Goal: Task Accomplishment & Management: Use online tool/utility

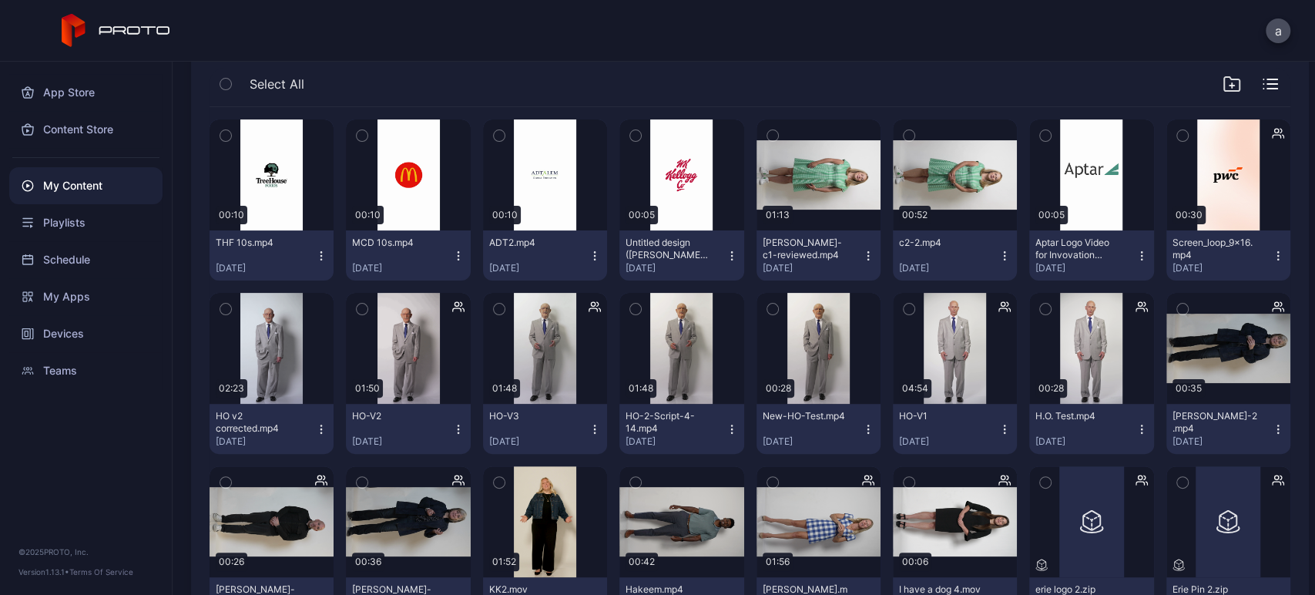
scroll to position [196, 0]
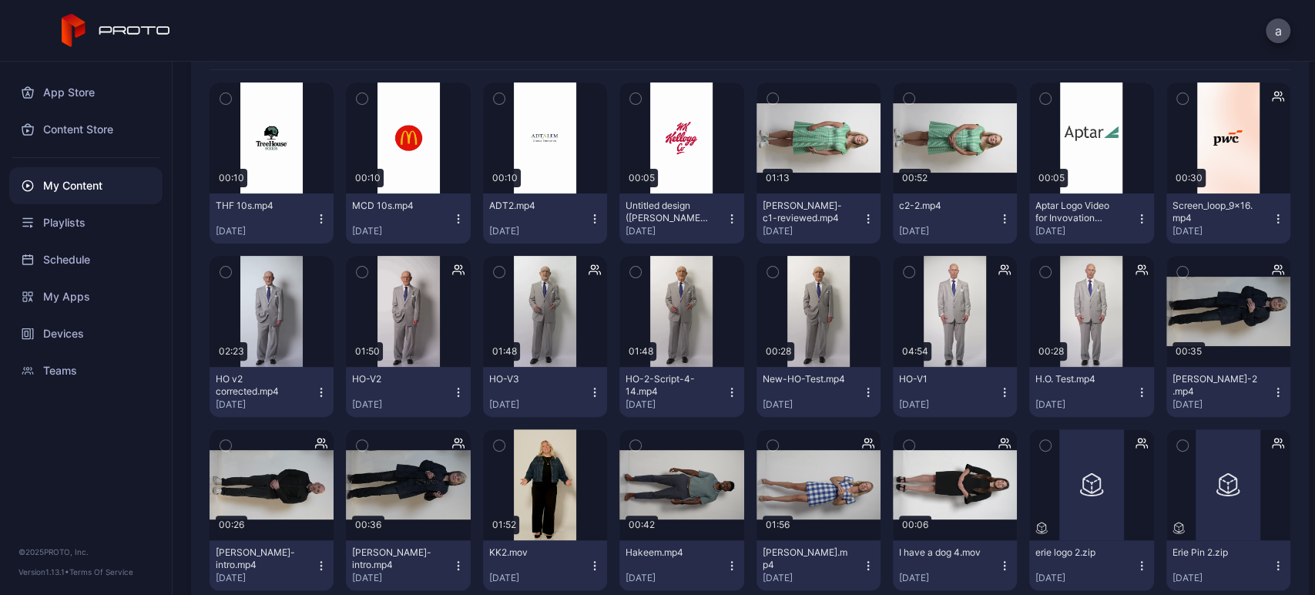
click at [1271, 223] on icon "button" at bounding box center [1277, 219] width 12 height 12
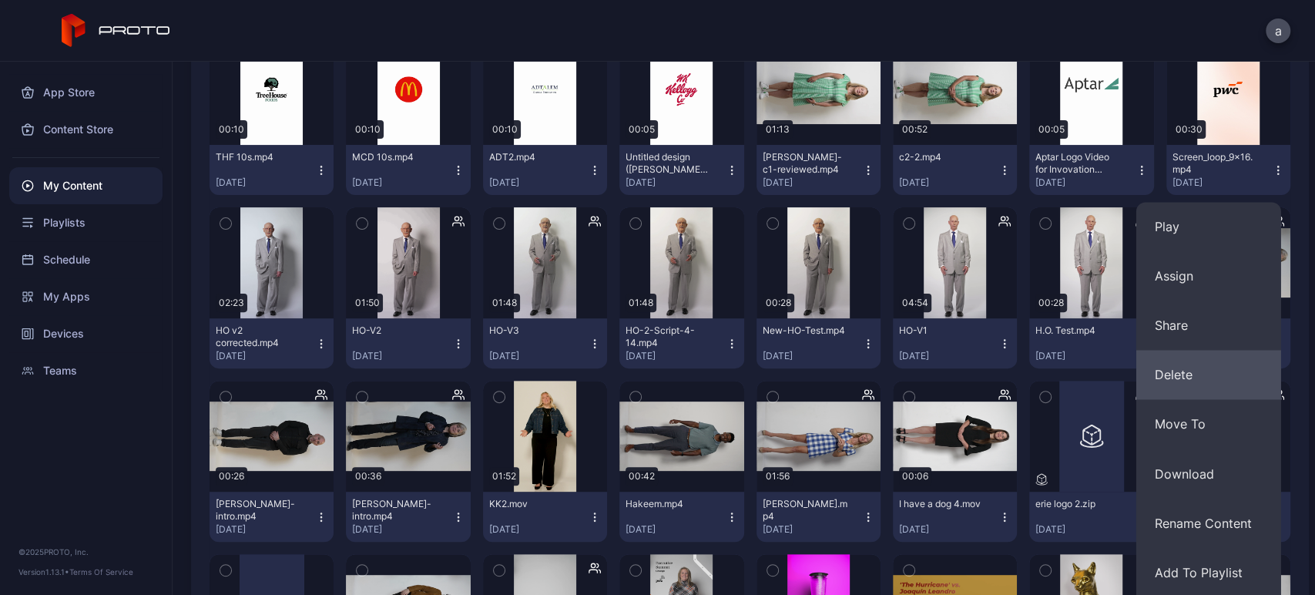
scroll to position [243, 0]
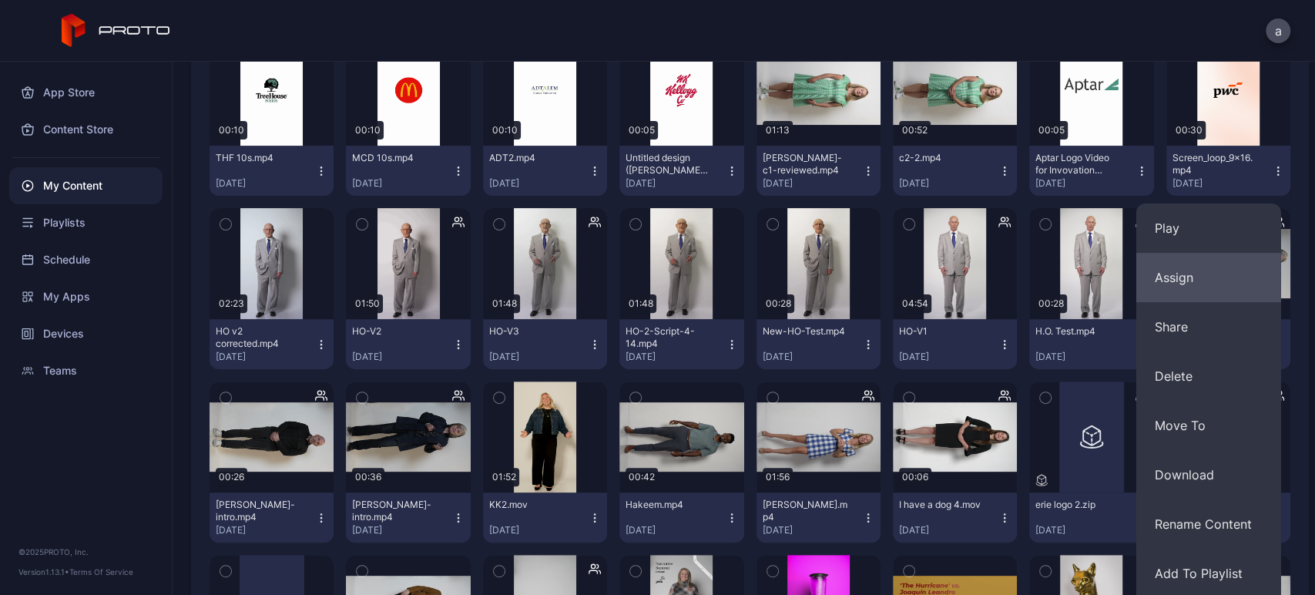
click at [1191, 264] on button "Assign" at bounding box center [1208, 277] width 145 height 49
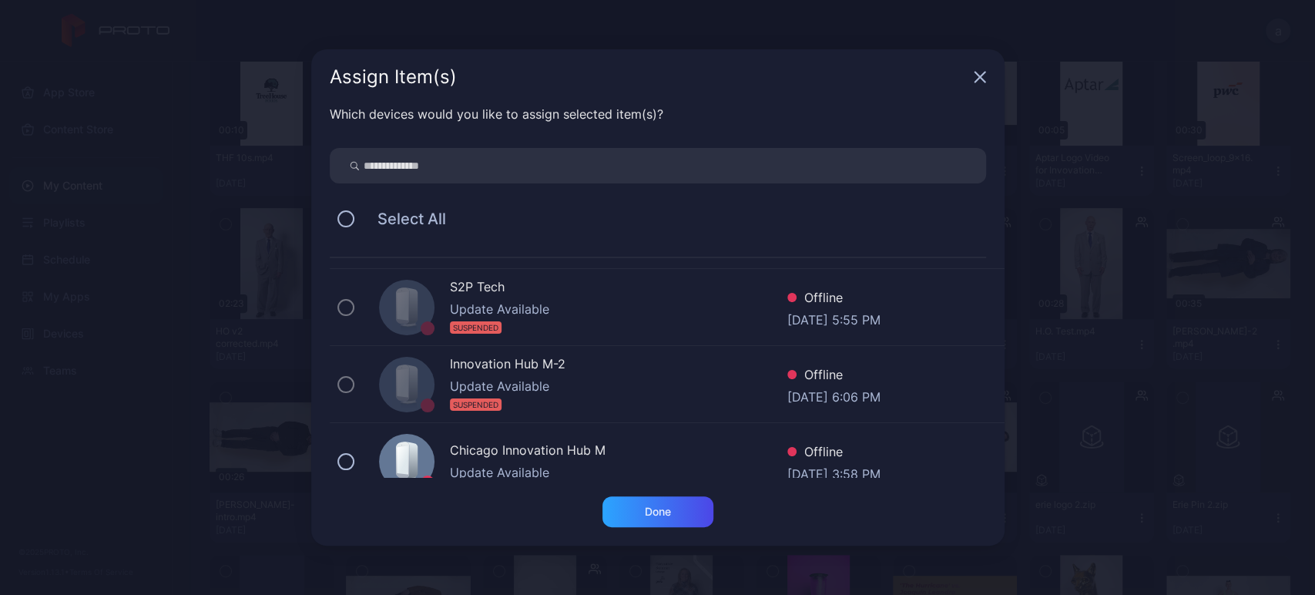
scroll to position [1069, 0]
click at [971, 85] on div "Assign Item(s)" at bounding box center [657, 76] width 693 height 55
click at [981, 70] on div "Assign Item(s)" at bounding box center [657, 76] width 693 height 55
click at [979, 75] on icon "button" at bounding box center [979, 77] width 12 height 12
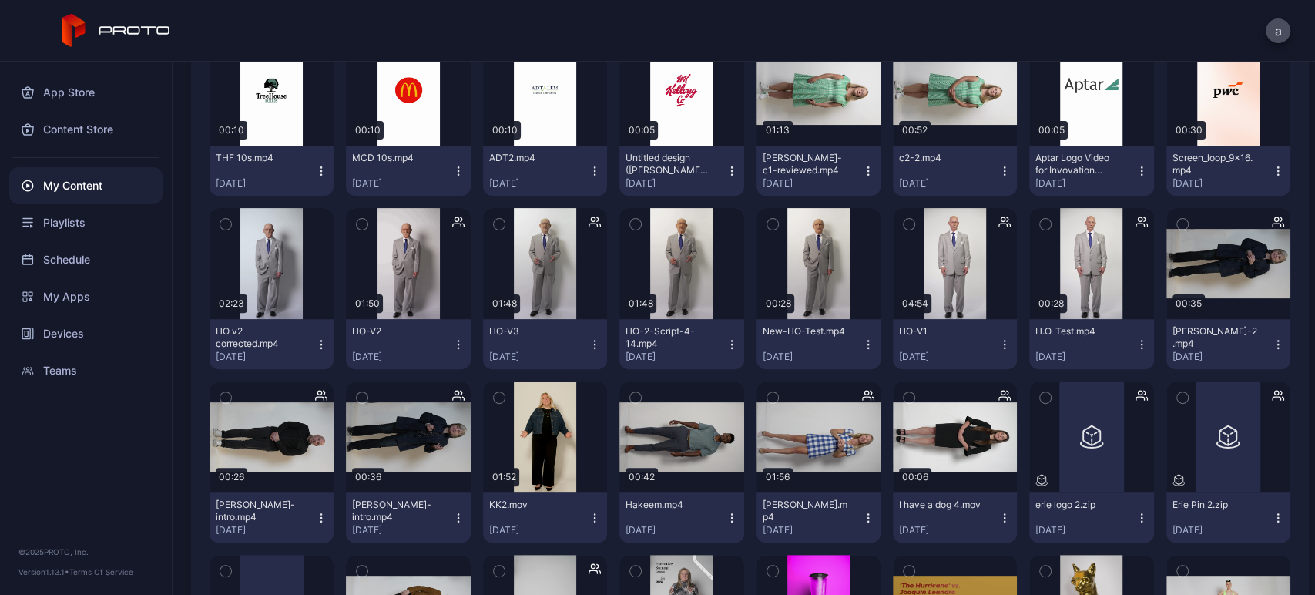
click at [1267, 170] on button "Screen_loop_9x16.mp4 [DATE]" at bounding box center [1228, 171] width 124 height 50
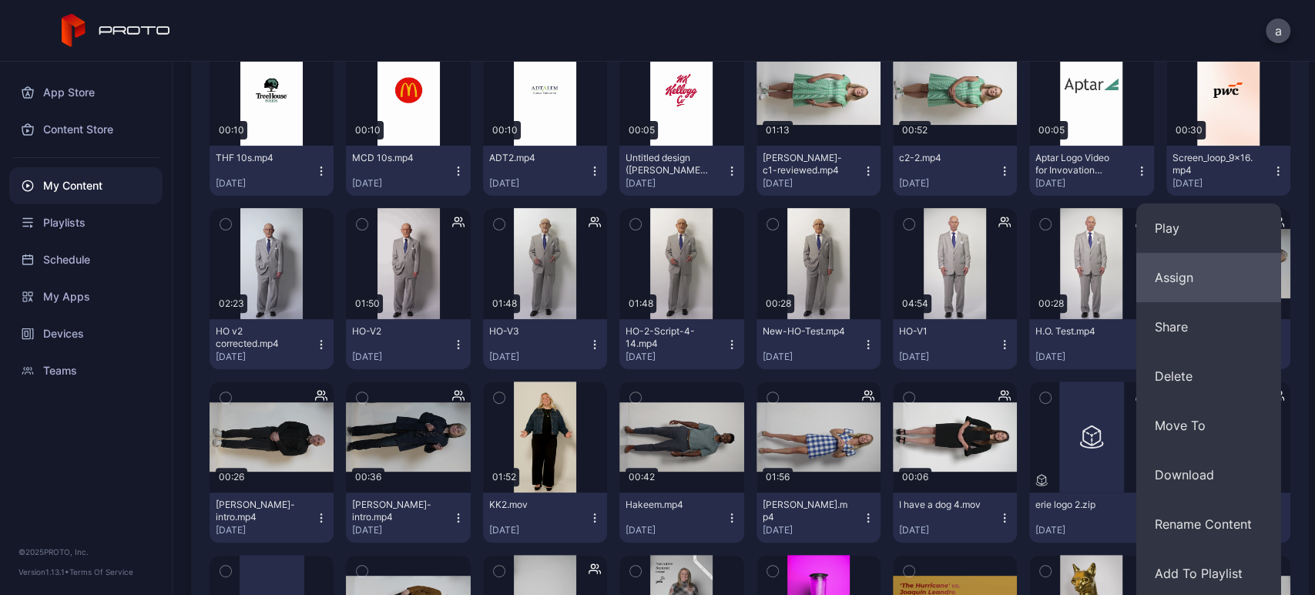
click at [1190, 278] on button "Assign" at bounding box center [1208, 277] width 145 height 49
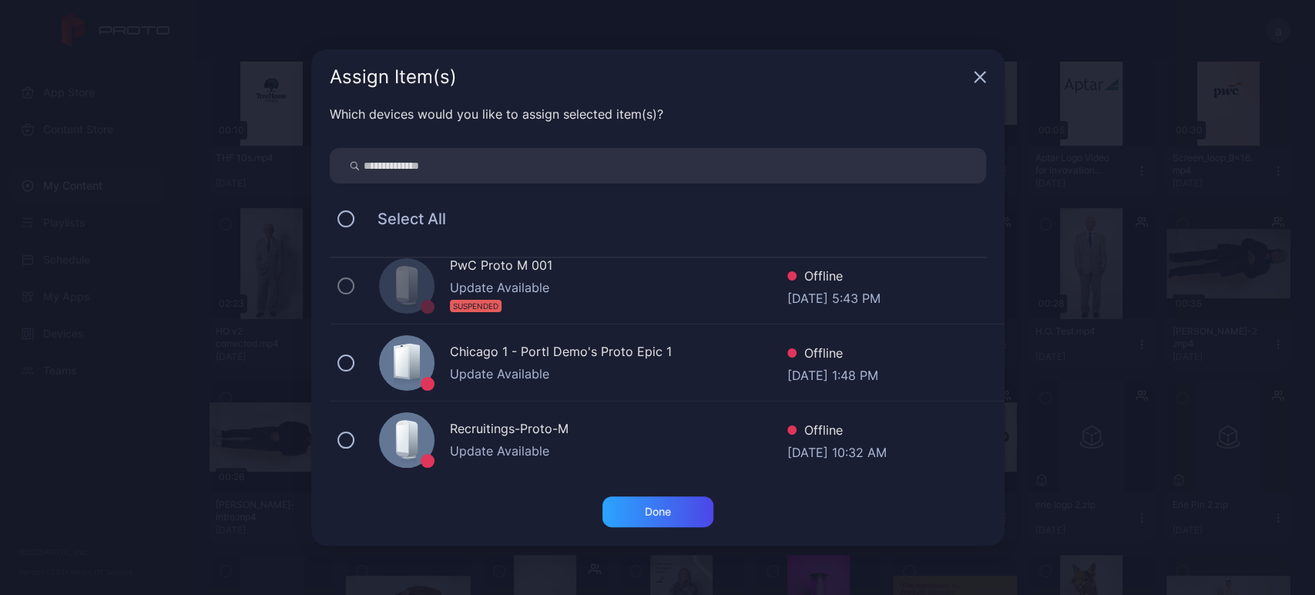
scroll to position [0, 0]
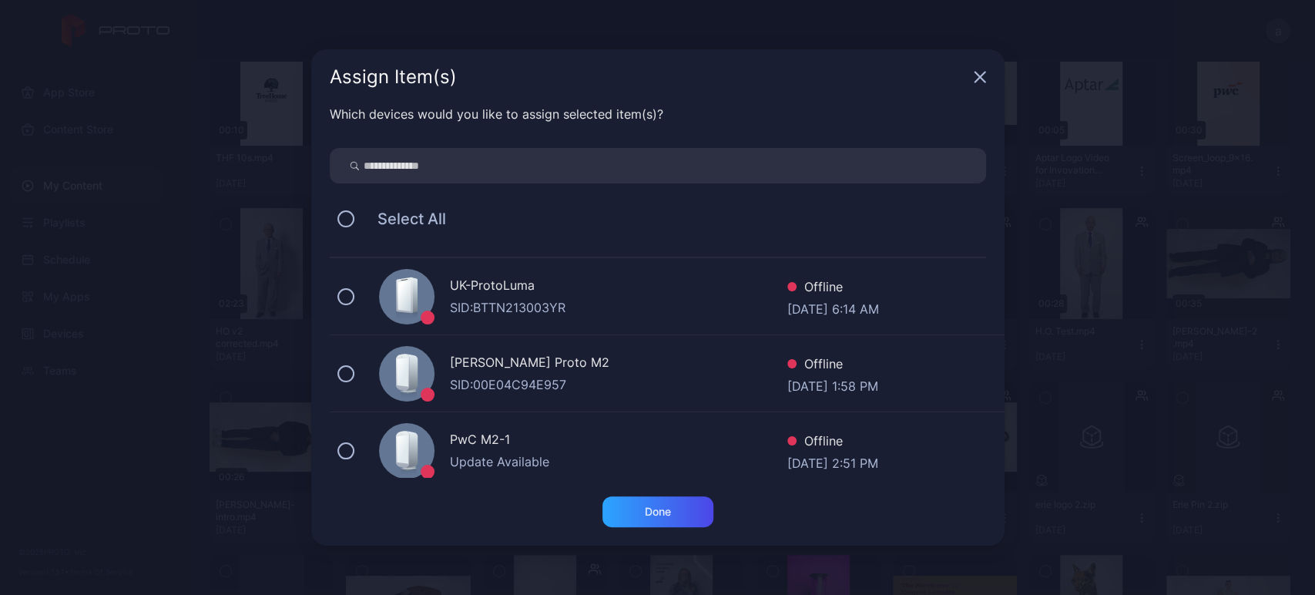
click at [973, 87] on div "Assign Item(s)" at bounding box center [657, 76] width 693 height 55
click at [977, 80] on icon "button" at bounding box center [979, 77] width 12 height 12
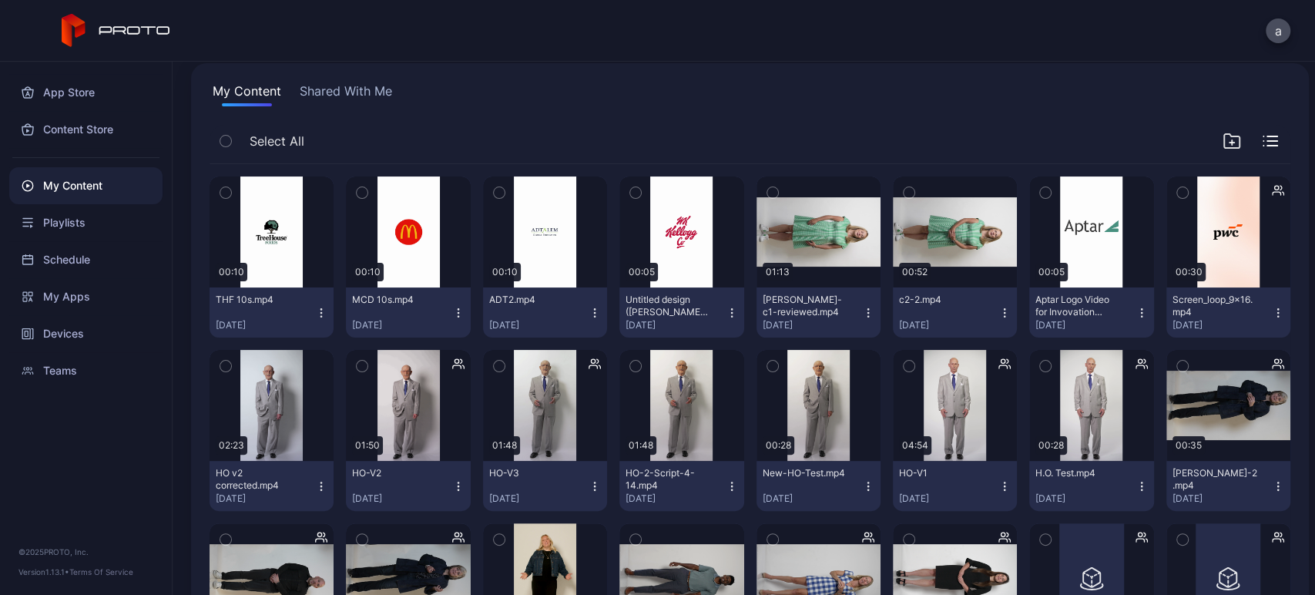
scroll to position [90, 0]
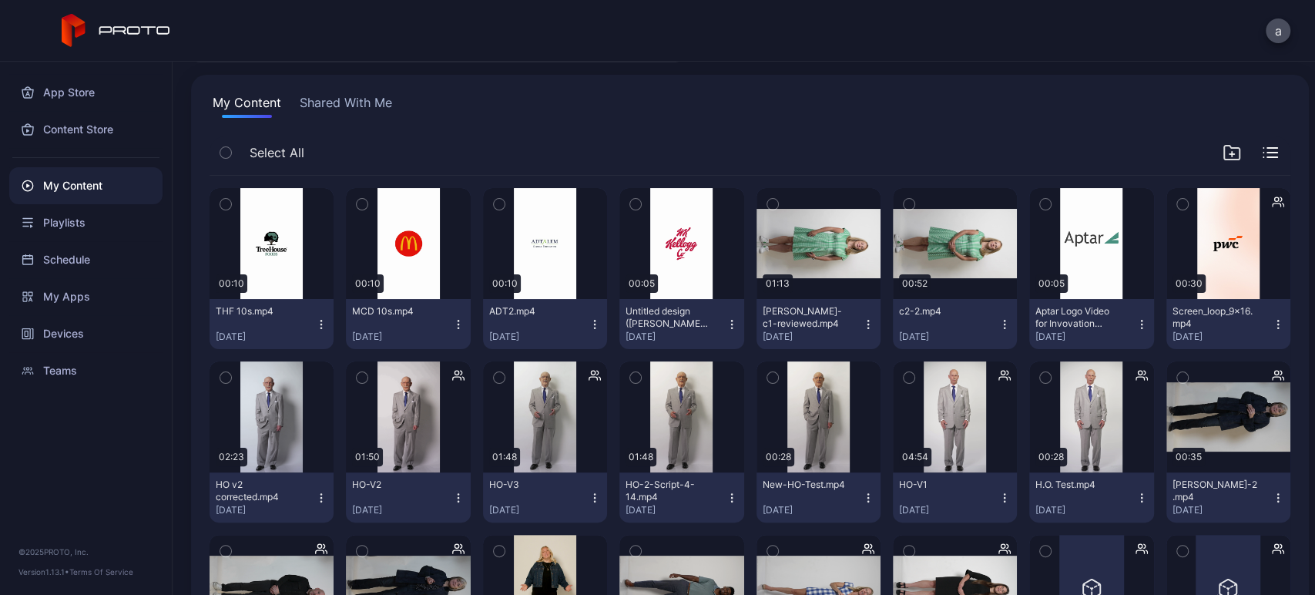
click at [1243, 323] on div "Screen_loop_9x16.mp4 [DATE]" at bounding box center [1221, 324] width 99 height 38
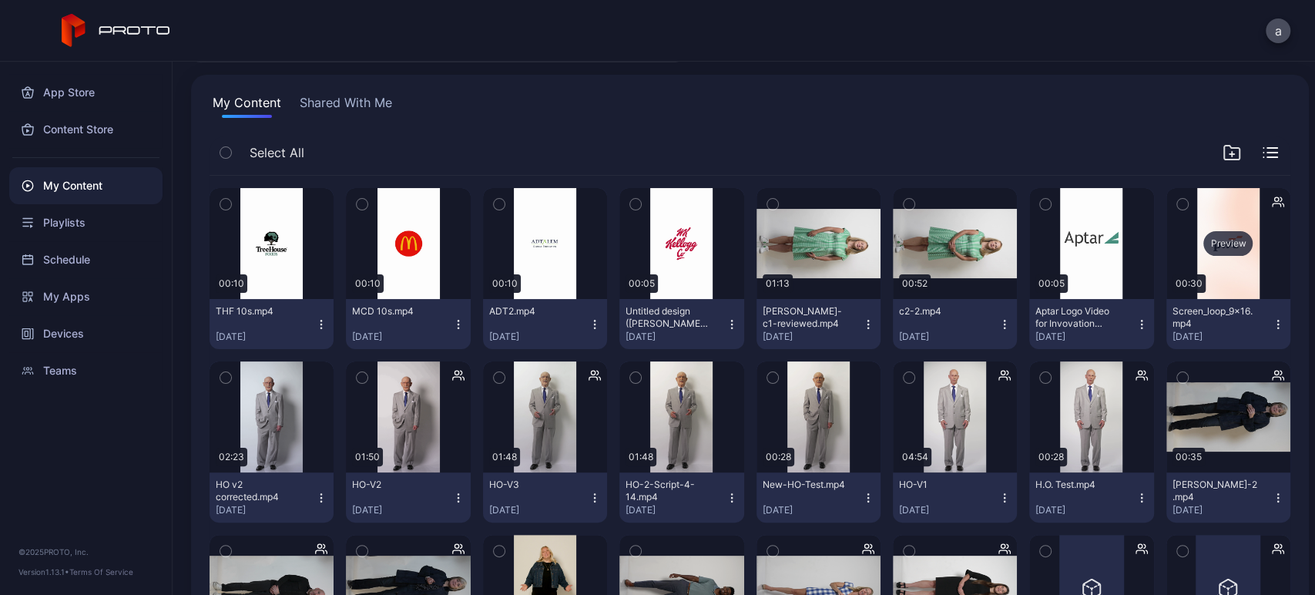
click at [1209, 221] on div "Preview" at bounding box center [1228, 243] width 124 height 111
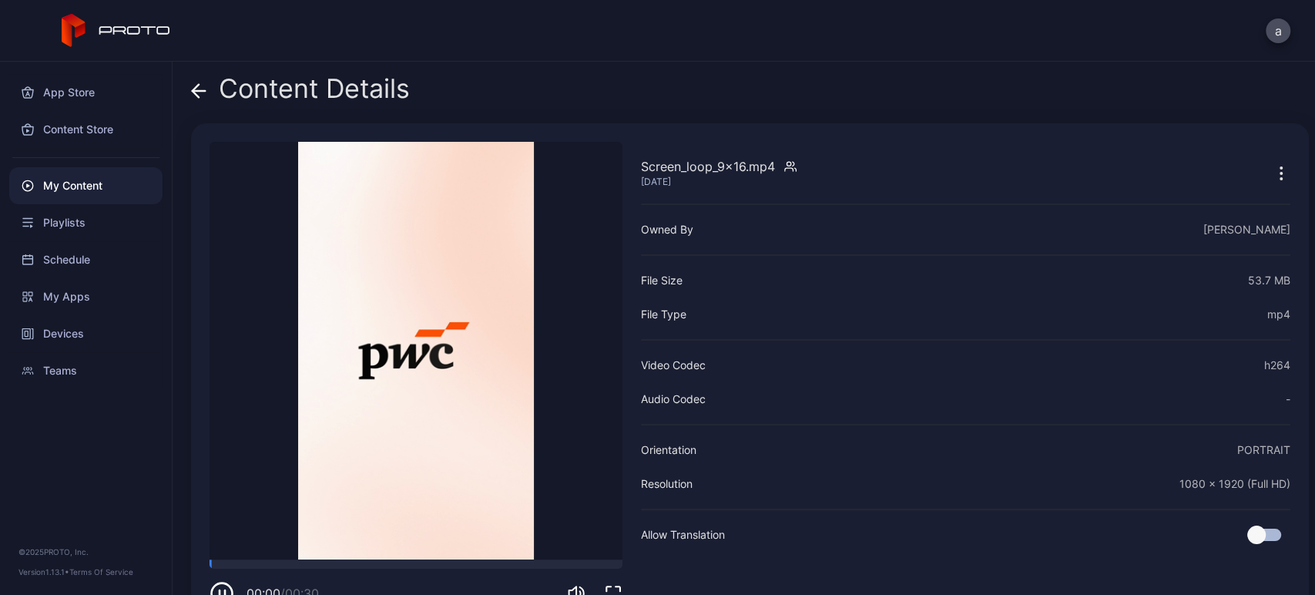
scroll to position [42, 0]
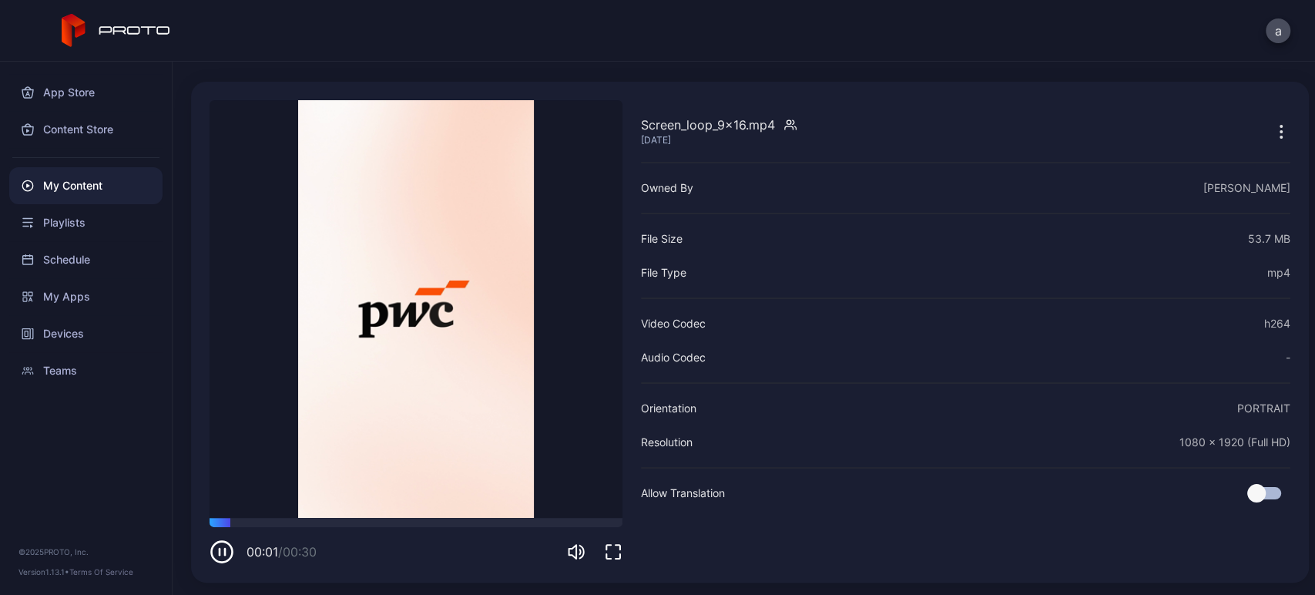
click at [616, 557] on icon "button" at bounding box center [613, 551] width 18 height 18
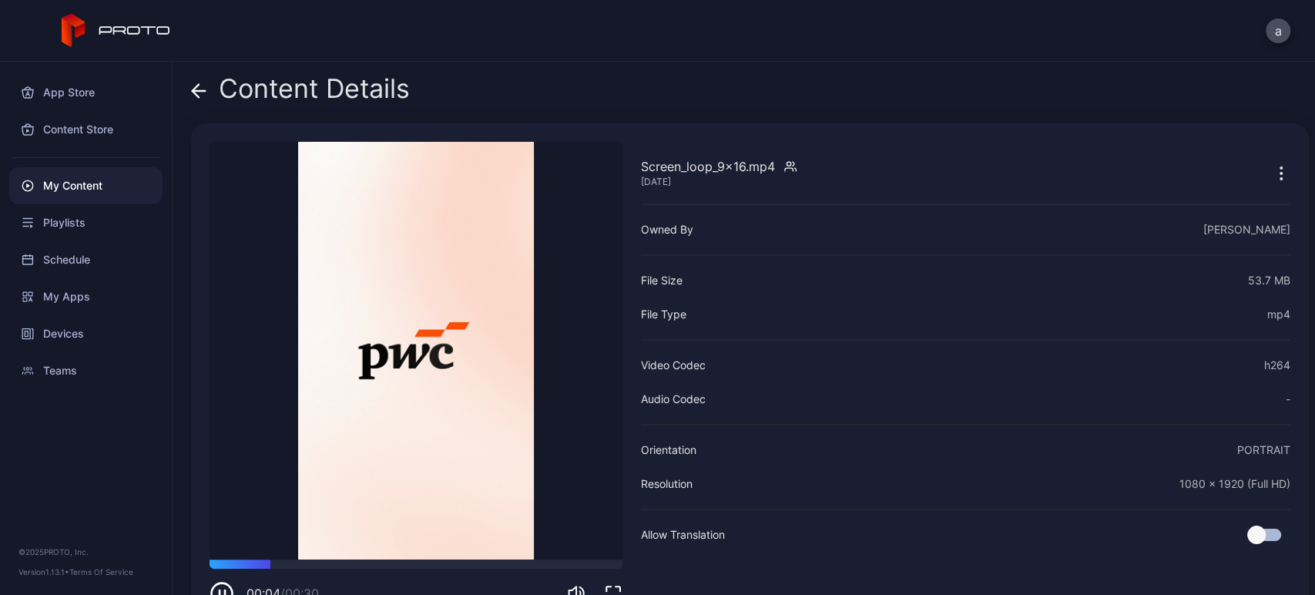
click at [191, 92] on icon at bounding box center [198, 90] width 15 height 15
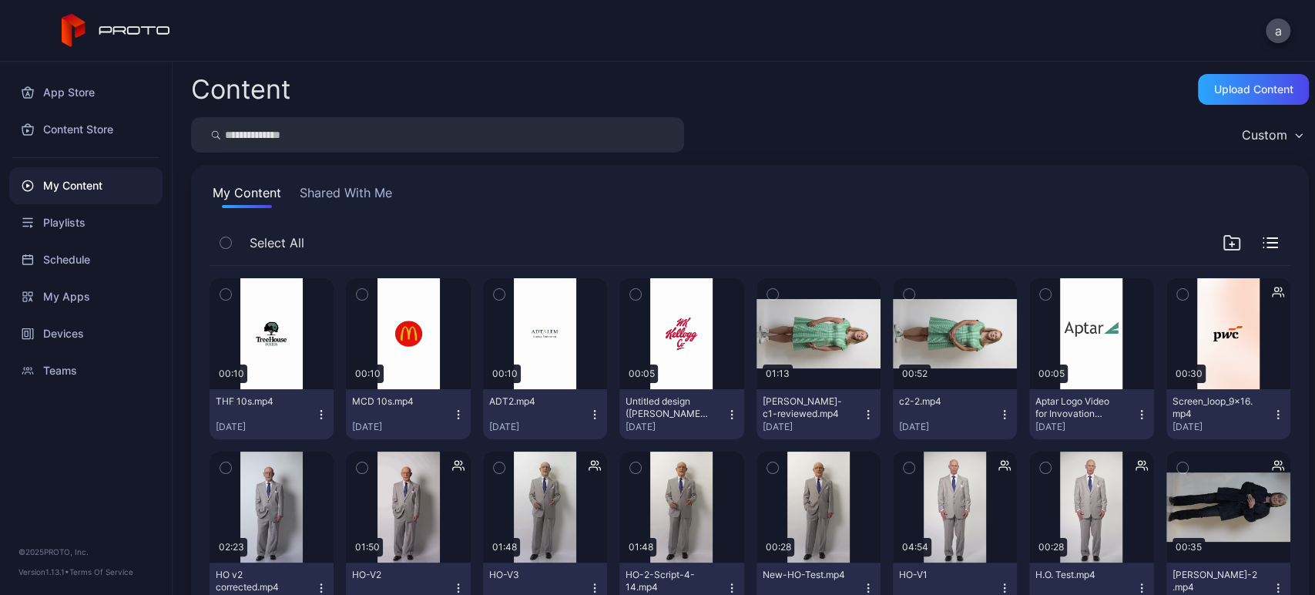
scroll to position [90, 0]
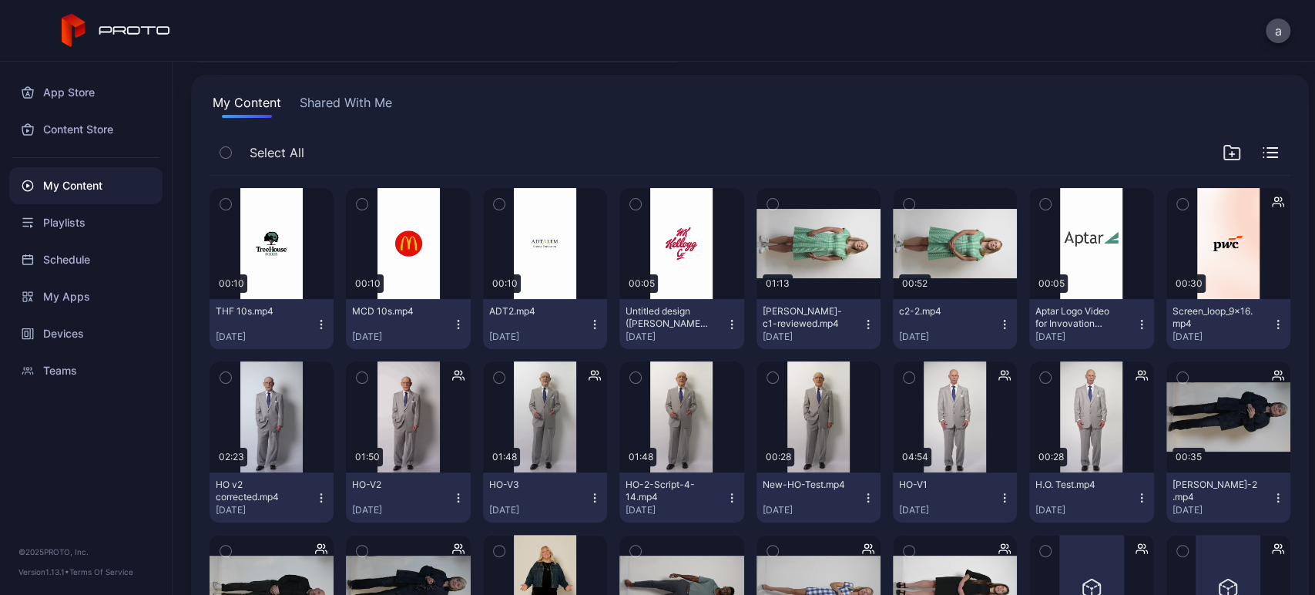
click at [1248, 330] on div "[DATE]" at bounding box center [1221, 336] width 99 height 12
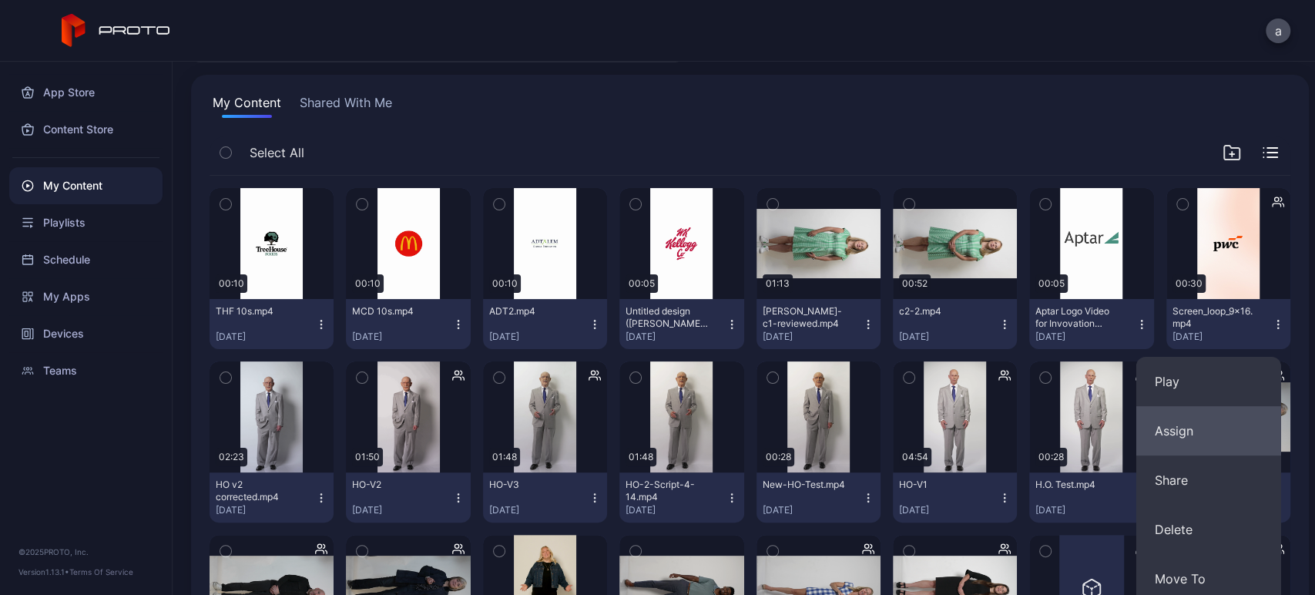
click at [1192, 426] on button "Assign" at bounding box center [1208, 430] width 145 height 49
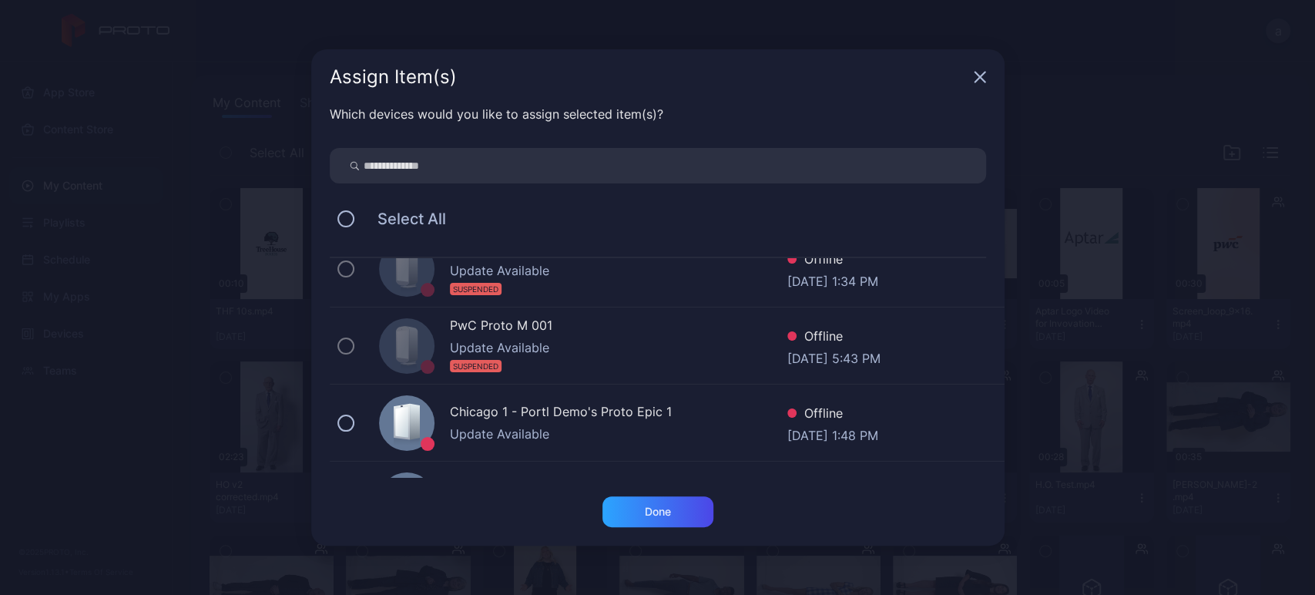
scroll to position [1397, 0]
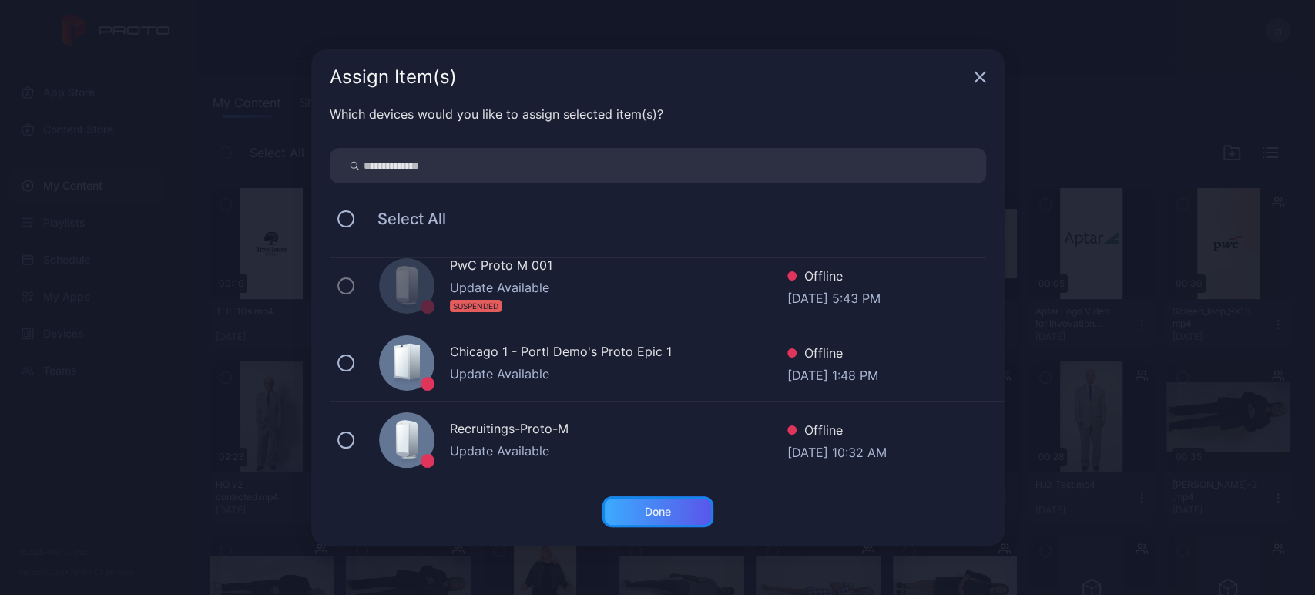
click at [662, 517] on div "Done" at bounding box center [658, 511] width 26 height 12
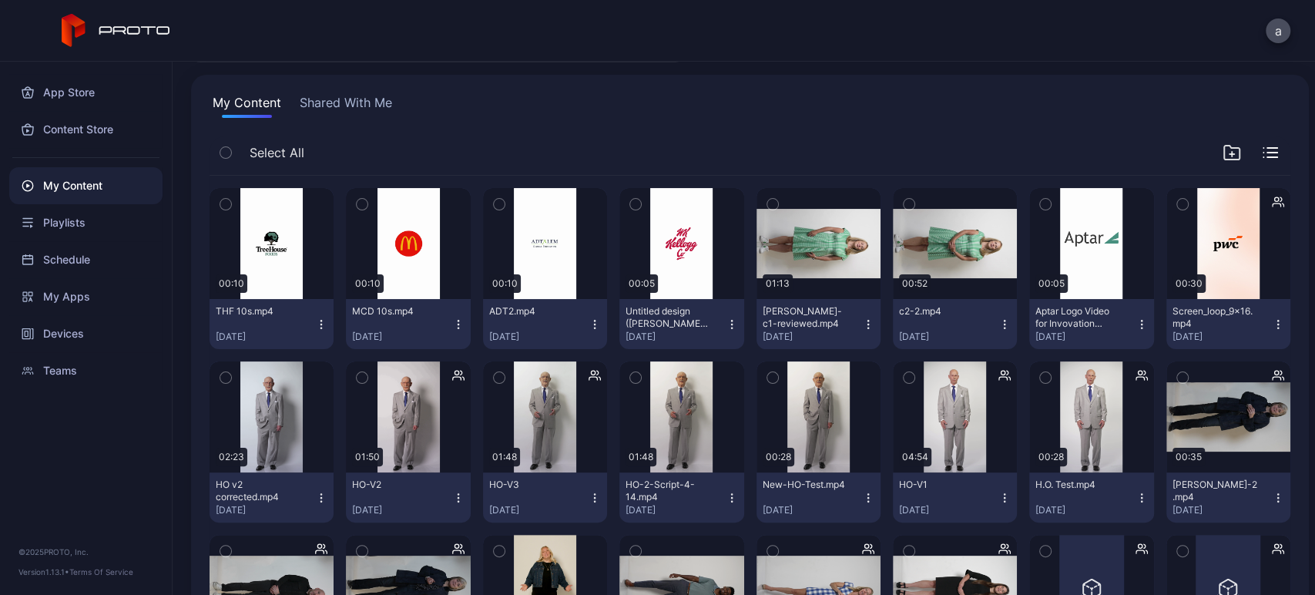
click at [1268, 323] on button "Screen_loop_9x16.mp4 [DATE]" at bounding box center [1228, 324] width 124 height 50
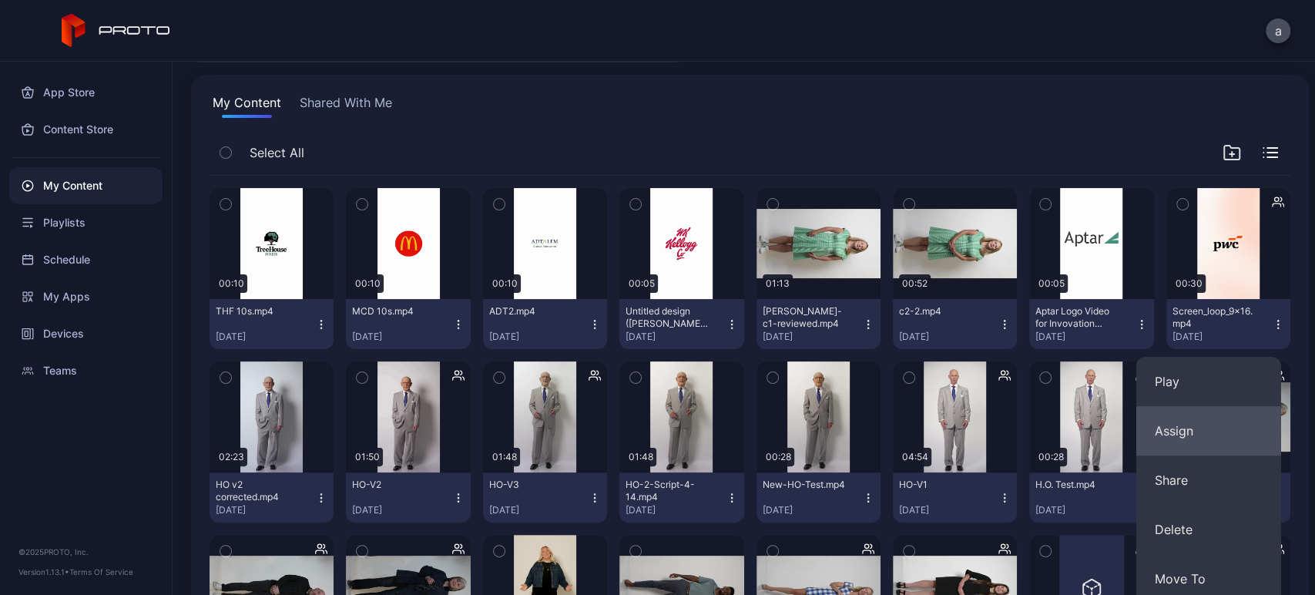
click at [1170, 428] on button "Assign" at bounding box center [1208, 430] width 145 height 49
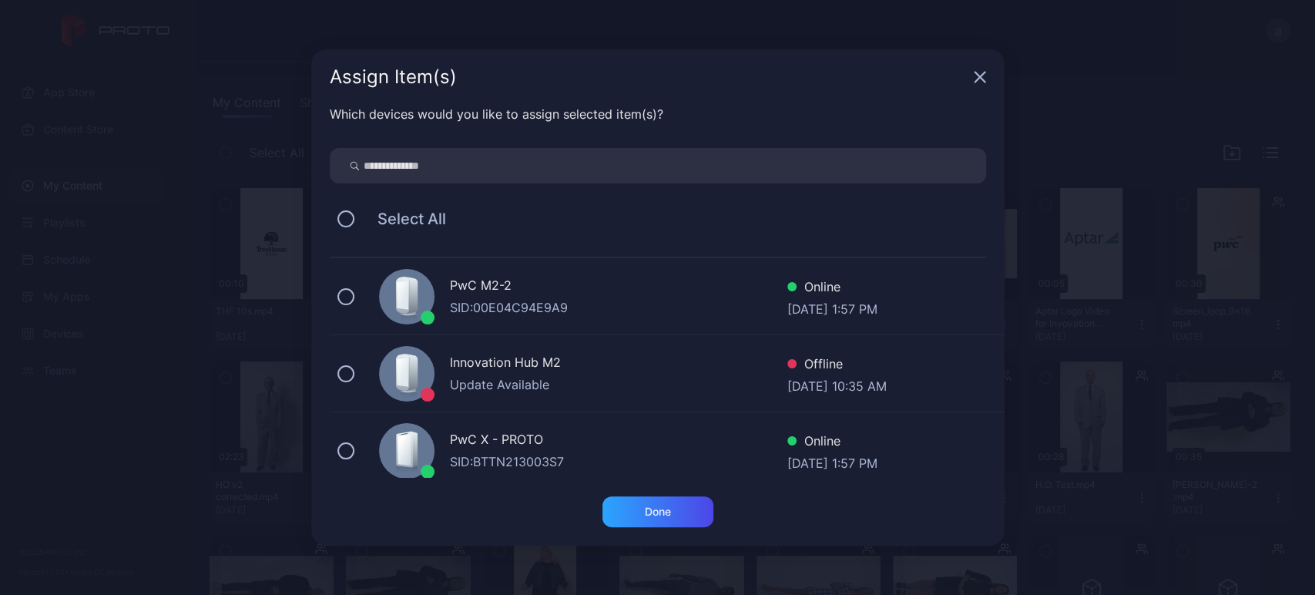
scroll to position [239, 0]
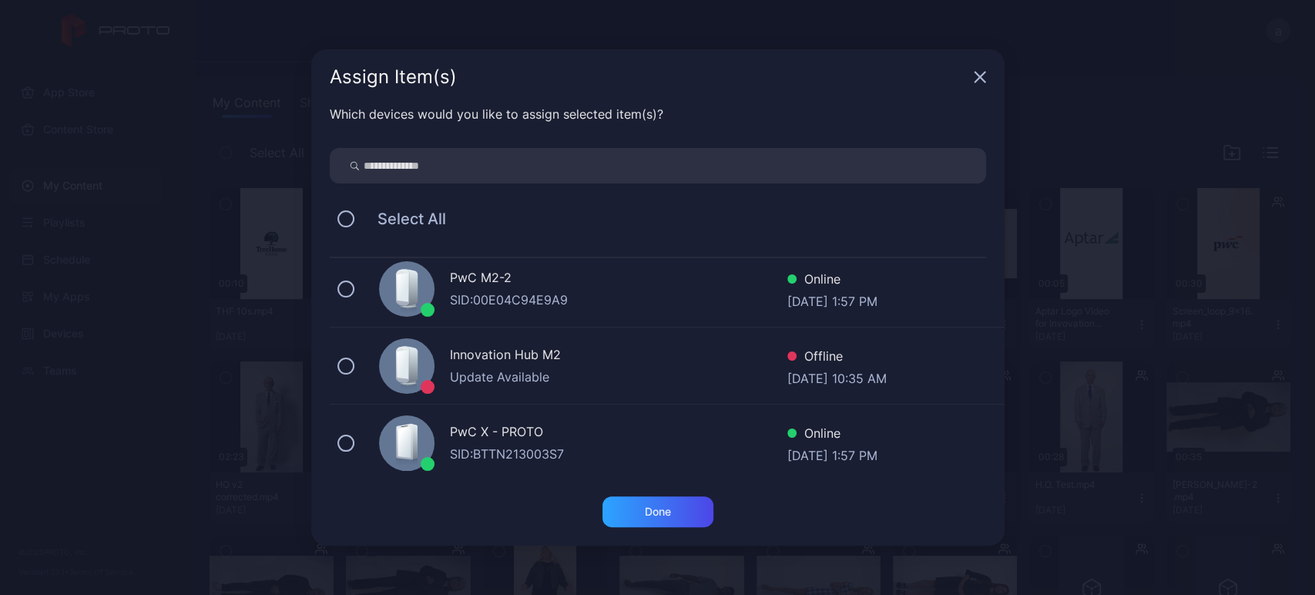
click at [360, 273] on div "PwC M2-2 SID: 00E04C94E9A9 Online [DATE] 1:57 PM" at bounding box center [667, 288] width 675 height 77
click at [648, 507] on div "Done" at bounding box center [658, 511] width 26 height 12
